Goal: Check status

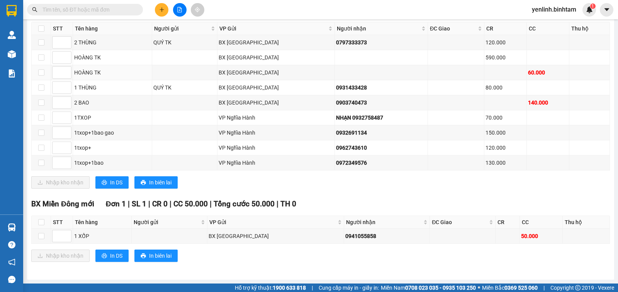
scroll to position [26, 0]
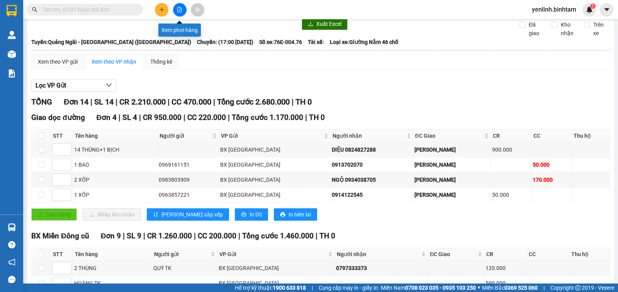
click at [178, 10] on icon "file-add" at bounding box center [180, 9] width 4 height 5
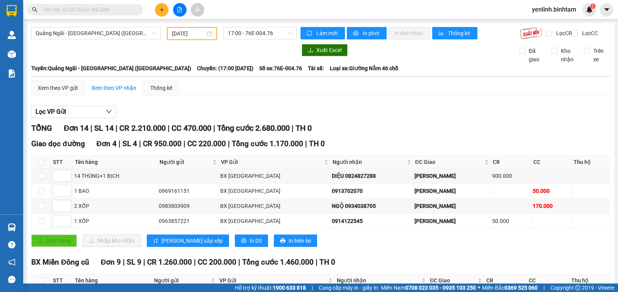
click at [128, 20] on main "[GEOGRAPHIC_DATA] - [GEOGRAPHIC_DATA] ([GEOGRAPHIC_DATA]) [DATE] 17:00 - 76E-00…" at bounding box center [309, 142] width 618 height 284
click at [129, 33] on span "Quảng Ngãi - [GEOGRAPHIC_DATA] ([GEOGRAPHIC_DATA])" at bounding box center [96, 33] width 120 height 12
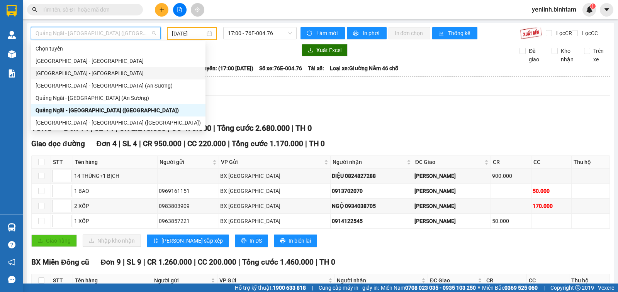
click at [112, 75] on div "[GEOGRAPHIC_DATA] - [GEOGRAPHIC_DATA]" at bounding box center [118, 73] width 165 height 8
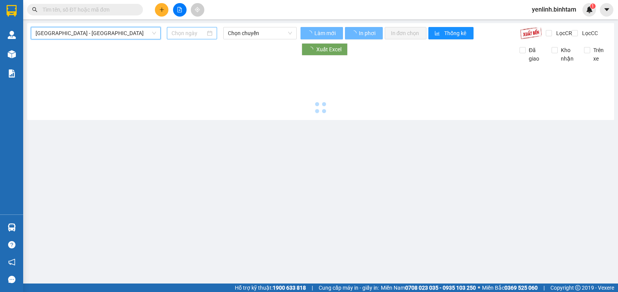
click at [179, 31] on input at bounding box center [188, 33] width 34 height 8
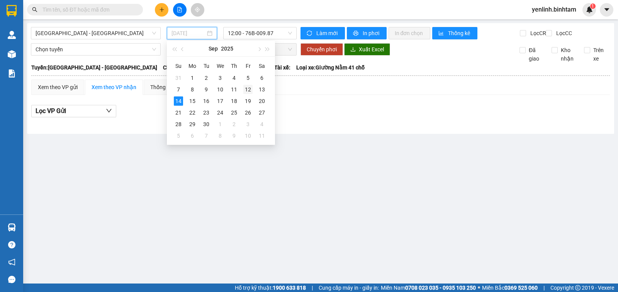
click at [246, 90] on div "12" at bounding box center [247, 89] width 9 height 9
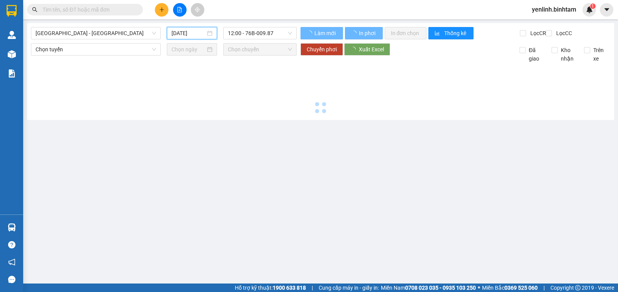
type input "[DATE]"
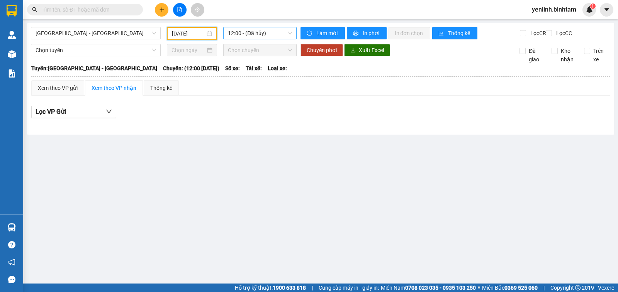
click at [255, 34] on span "12:00 - (Đã hủy)" at bounding box center [260, 33] width 64 height 12
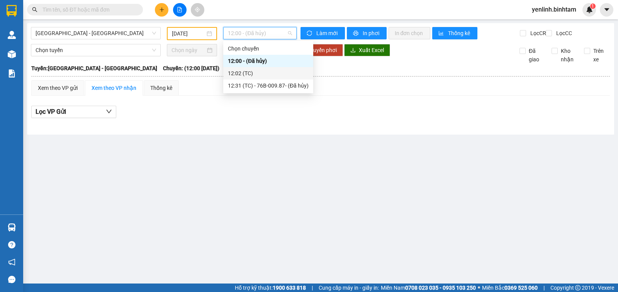
click at [236, 76] on div "12:02 (TC)" at bounding box center [268, 73] width 81 height 8
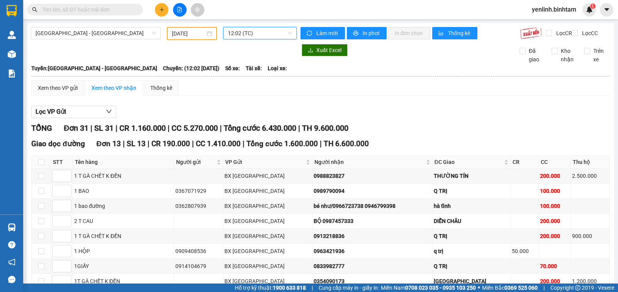
click at [236, 32] on span "12:02 (TC)" at bounding box center [260, 33] width 64 height 12
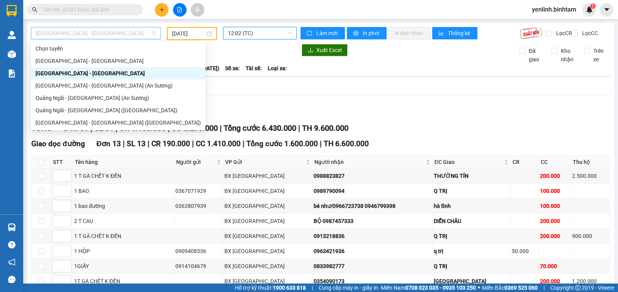
click at [84, 31] on span "[GEOGRAPHIC_DATA] - [GEOGRAPHIC_DATA]" at bounding box center [96, 33] width 120 height 12
click at [72, 115] on div "Quảng Ngãi - [GEOGRAPHIC_DATA] ([GEOGRAPHIC_DATA])" at bounding box center [118, 110] width 175 height 12
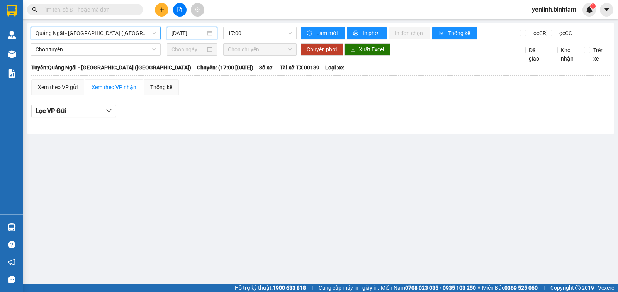
click at [198, 33] on input "[DATE]" at bounding box center [188, 33] width 34 height 8
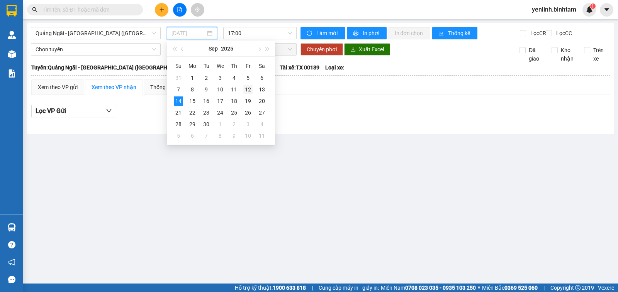
click at [249, 88] on div "12" at bounding box center [247, 89] width 9 height 9
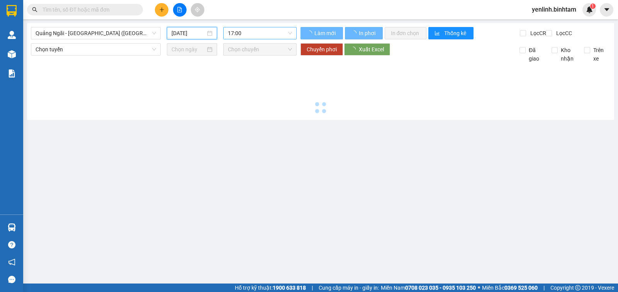
type input "[DATE]"
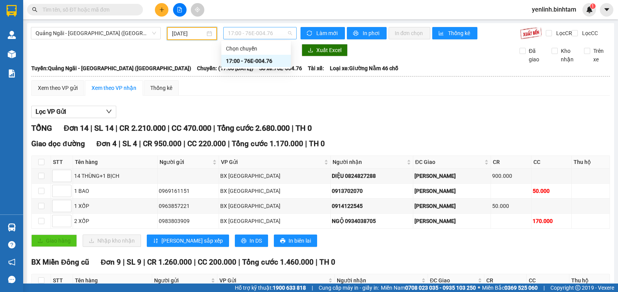
click at [228, 35] on span "17:00 - 76E-004.76" at bounding box center [260, 33] width 64 height 12
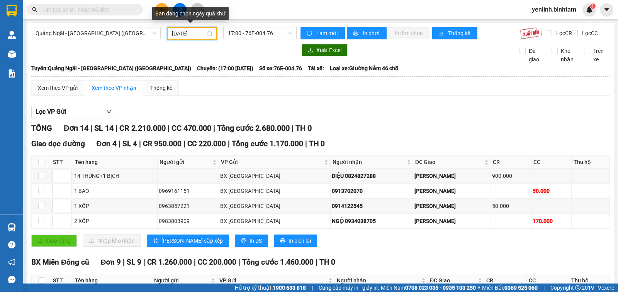
click at [180, 36] on input "[DATE]" at bounding box center [189, 33] width 34 height 8
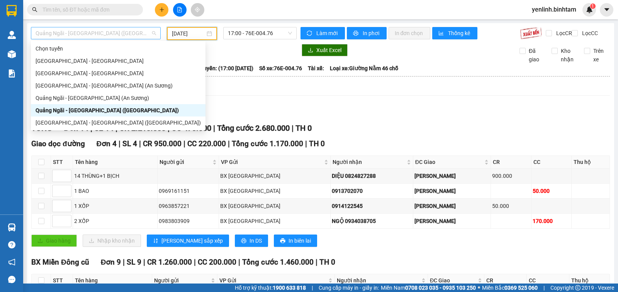
click at [141, 33] on span "Quảng Ngãi - [GEOGRAPHIC_DATA] ([GEOGRAPHIC_DATA])" at bounding box center [96, 33] width 120 height 12
click at [123, 96] on div "Quảng Ngãi - [GEOGRAPHIC_DATA] (An Sương)" at bounding box center [118, 98] width 165 height 8
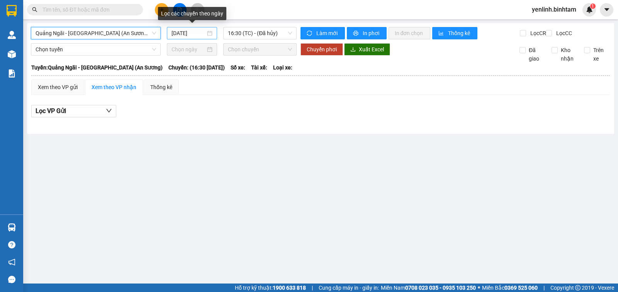
click at [204, 32] on input "[DATE]" at bounding box center [188, 33] width 34 height 8
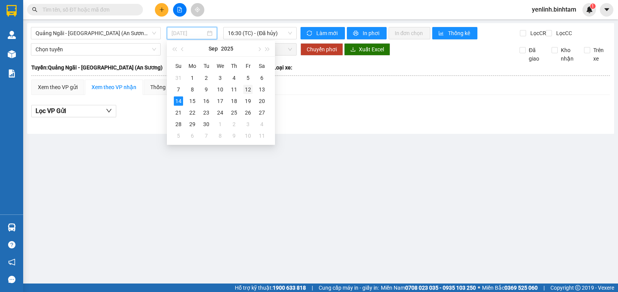
click at [244, 90] on div "12" at bounding box center [247, 89] width 9 height 9
type input "[DATE]"
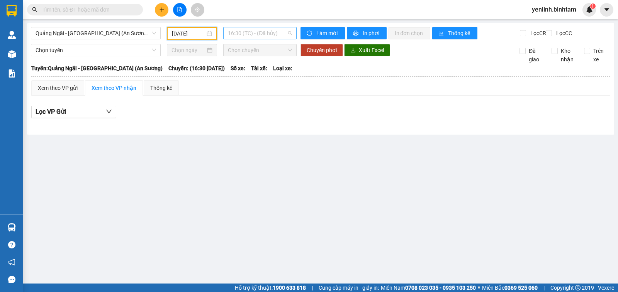
click at [261, 33] on span "16:30 (TC) - (Đã hủy)" at bounding box center [260, 33] width 64 height 12
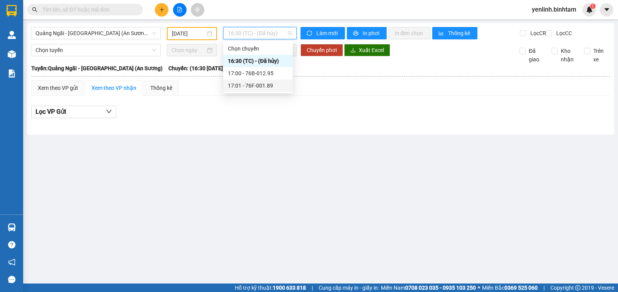
click at [249, 84] on div "17:01 - 76F-001.89" at bounding box center [258, 85] width 60 height 8
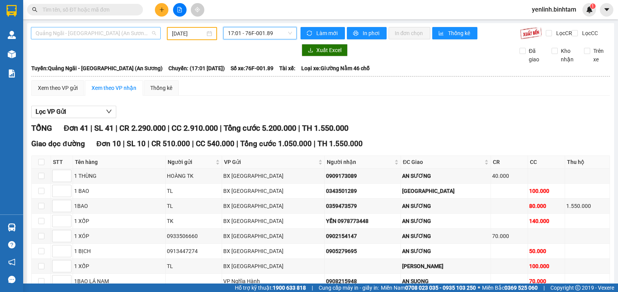
click at [111, 32] on span "Quảng Ngãi - [GEOGRAPHIC_DATA] (An Sương)" at bounding box center [96, 33] width 120 height 12
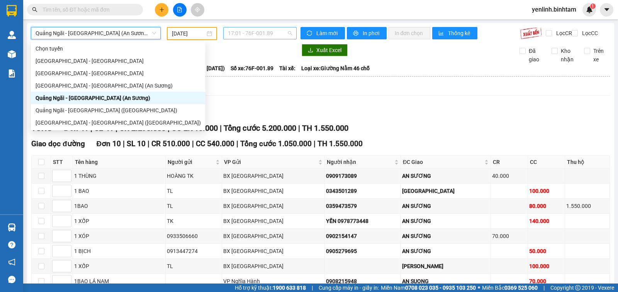
click at [243, 33] on span "17:01 - 76F-001.89" at bounding box center [260, 33] width 64 height 12
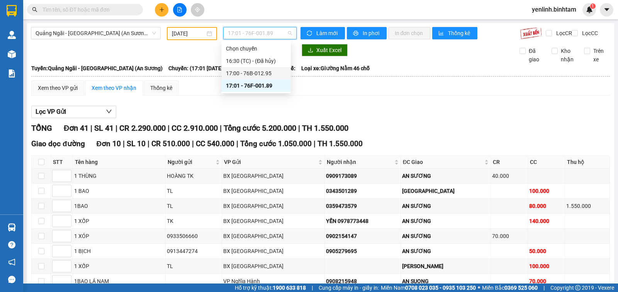
click at [247, 71] on div "17:00 - 76B-012.95" at bounding box center [256, 73] width 60 height 8
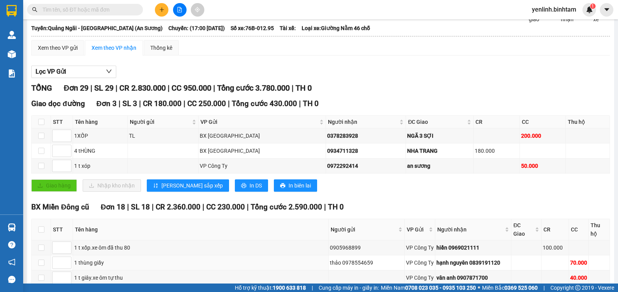
scroll to position [2, 0]
